Goal: Find specific page/section: Find specific page/section

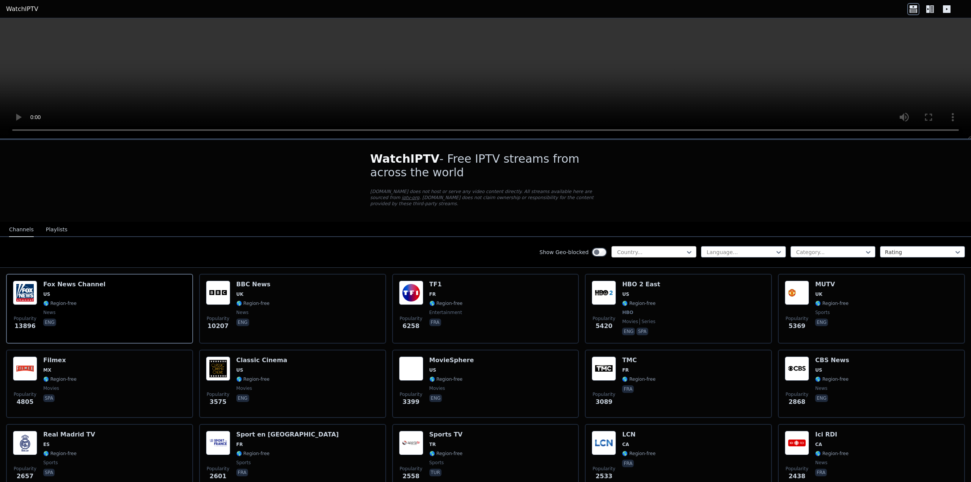
click at [636, 249] on div at bounding box center [651, 253] width 69 height 8
click at [830, 249] on div at bounding box center [830, 253] width 69 height 8
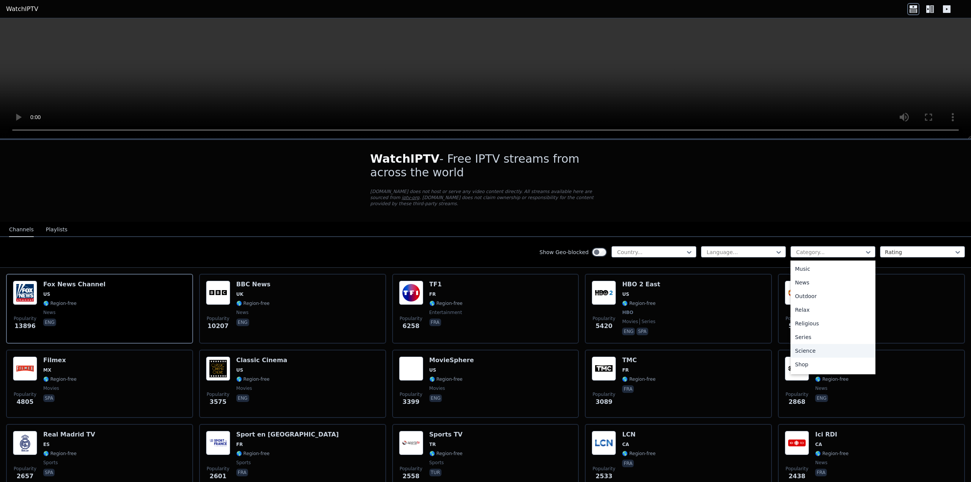
scroll to position [258, 0]
click at [796, 332] on div "Sports" at bounding box center [833, 339] width 85 height 14
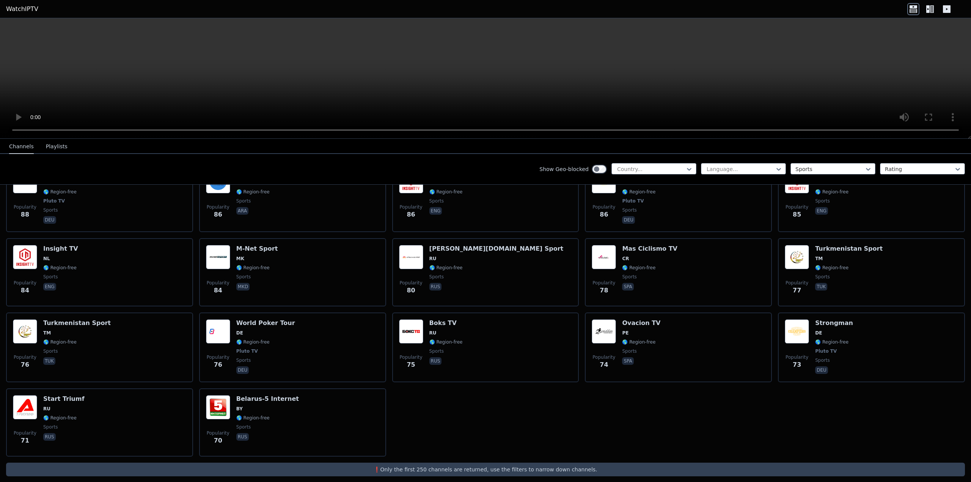
scroll to position [1198, 0]
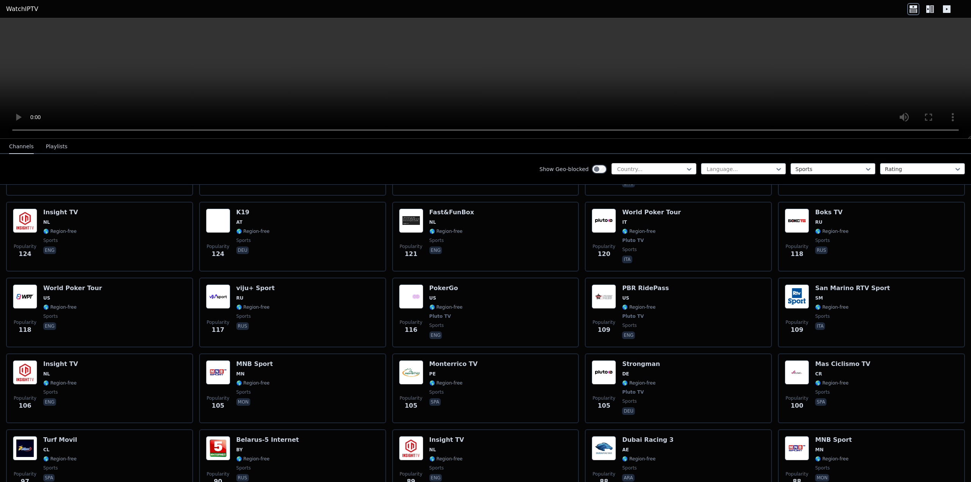
click at [666, 166] on div at bounding box center [651, 169] width 69 height 8
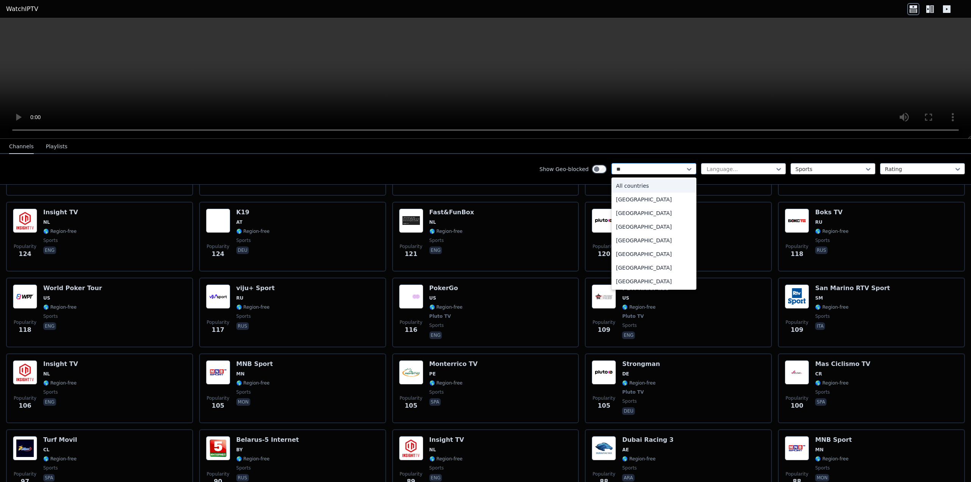
type input "***"
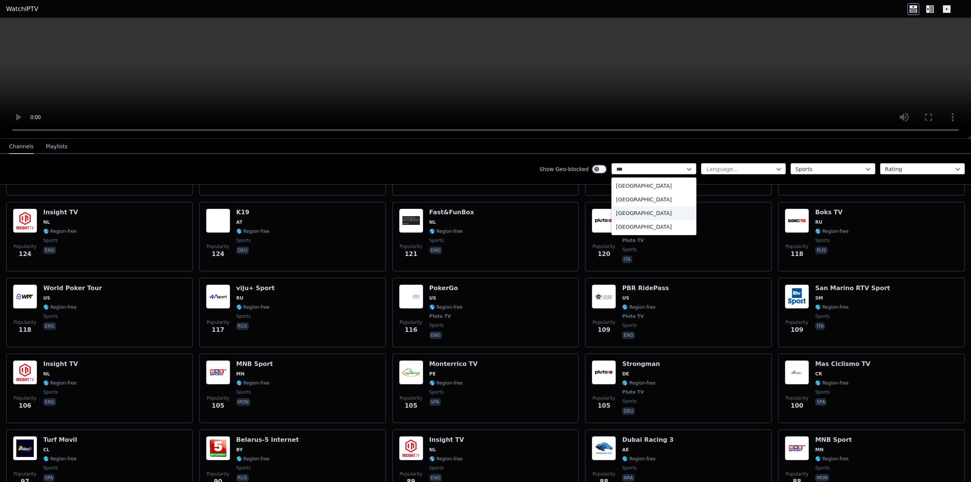
click at [635, 214] on div "[GEOGRAPHIC_DATA]" at bounding box center [654, 213] width 85 height 14
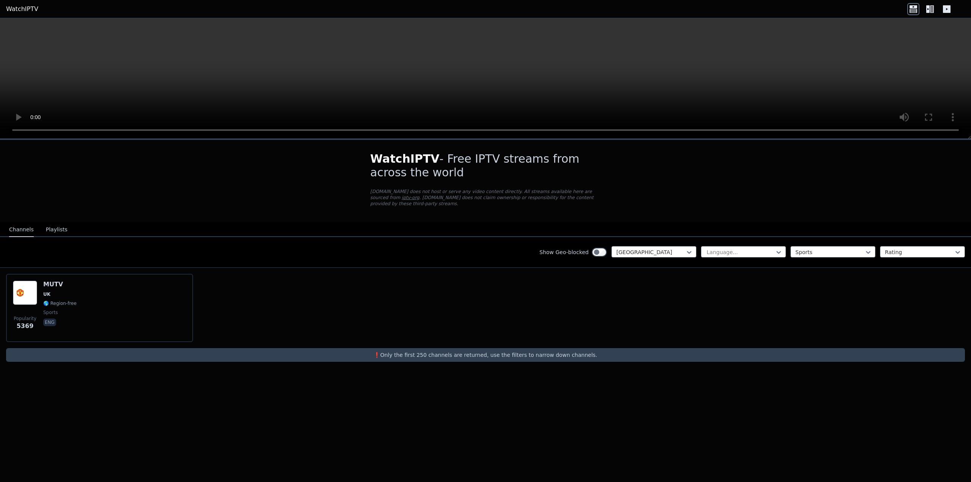
click at [580, 275] on div "Popularity 5369 MUTV [GEOGRAPHIC_DATA] 🌎 Region-free sports eng" at bounding box center [485, 308] width 971 height 80
